Goal: Task Accomplishment & Management: Manage account settings

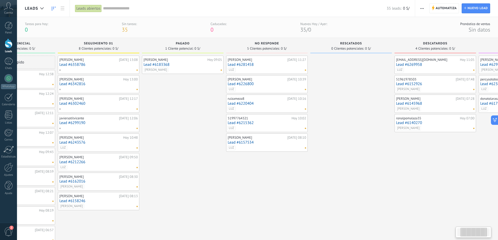
scroll to position [0, 75]
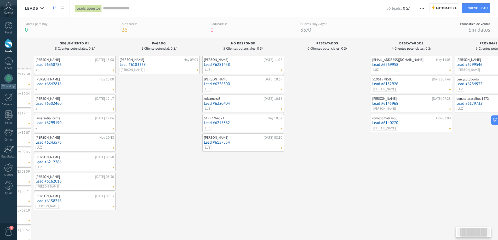
drag, startPoint x: 404, startPoint y: 145, endPoint x: 329, endPoint y: 141, distance: 75.1
click at [329, 141] on div at bounding box center [327, 199] width 82 height 286
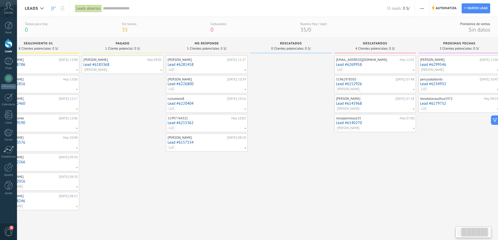
drag, startPoint x: 351, startPoint y: 137, endPoint x: 313, endPoint y: 142, distance: 38.7
click at [313, 142] on div at bounding box center [291, 199] width 82 height 286
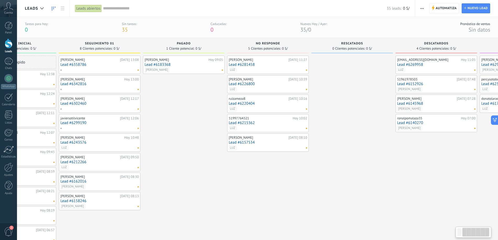
scroll to position [0, 3]
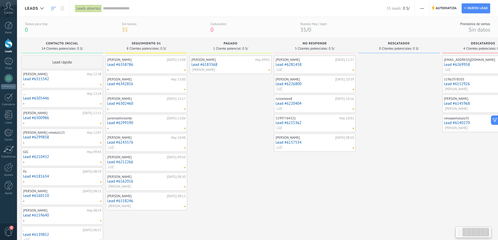
drag, startPoint x: 244, startPoint y: 156, endPoint x: 354, endPoint y: 145, distance: 110.3
click at [354, 145] on div "[PERSON_NAME][DATE] 11:27 Lead #6281458 [PERSON_NAME][DATE] 10:39 Lead #6226800…" at bounding box center [315, 199] width 82 height 286
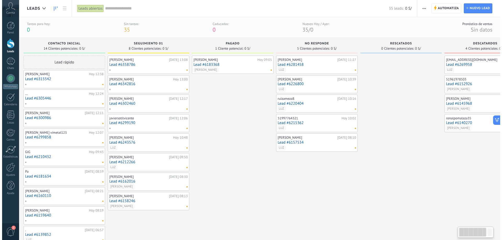
scroll to position [0, 0]
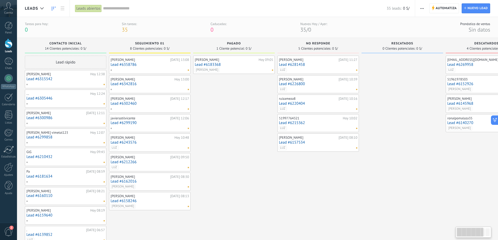
drag, startPoint x: 272, startPoint y: 164, endPoint x: 316, endPoint y: 164, distance: 43.4
click at [316, 164] on div "Leads Entrantes Solicitudes: 0 0 0 0 0 0 0 0 0 Contacto inicial 14 Clientes pot…" at bounding box center [322, 190] width 594 height 304
click at [240, 66] on link "Lead #6183368" at bounding box center [234, 64] width 78 height 4
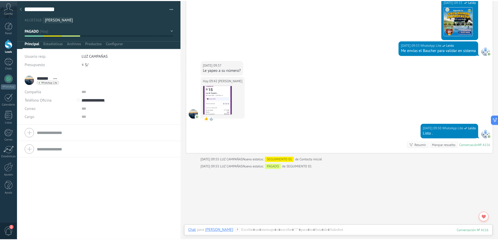
scroll to position [658, 0]
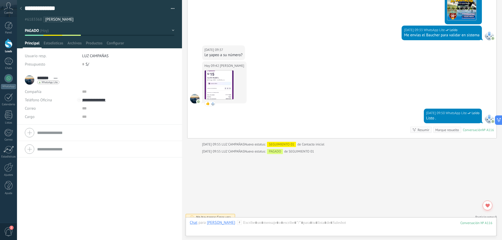
click at [19, 10] on div at bounding box center [20, 9] width 7 height 10
